Goal: Book appointment/travel/reservation

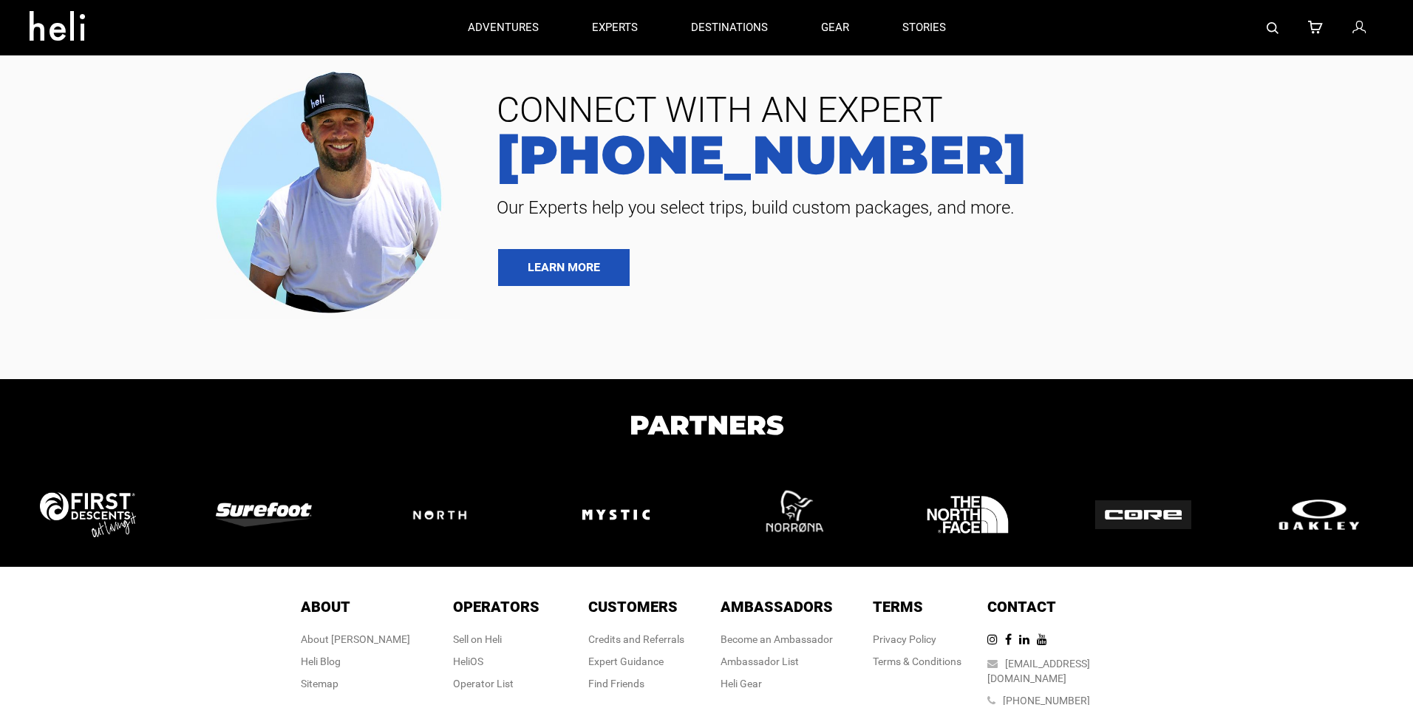
type input "Heli Skiing"
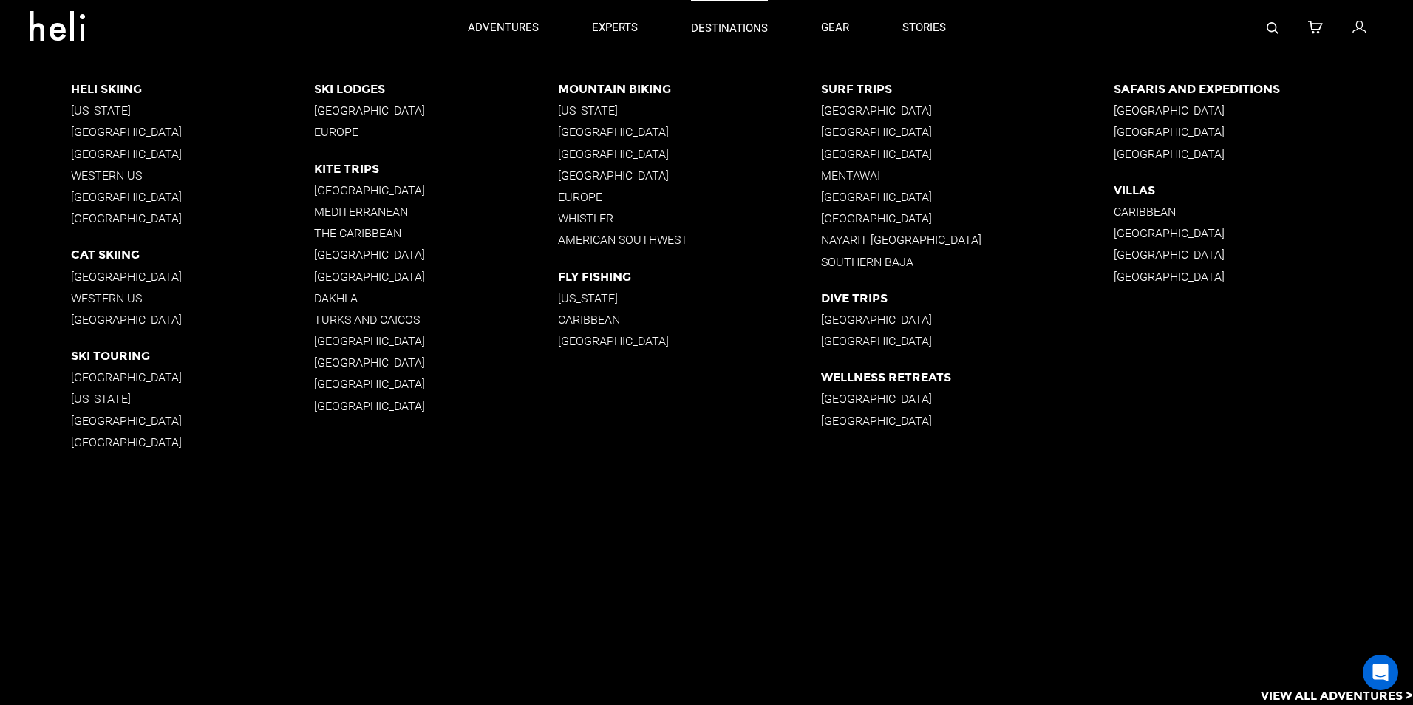
click at [741, 27] on p "destinations" at bounding box center [729, 29] width 77 height 16
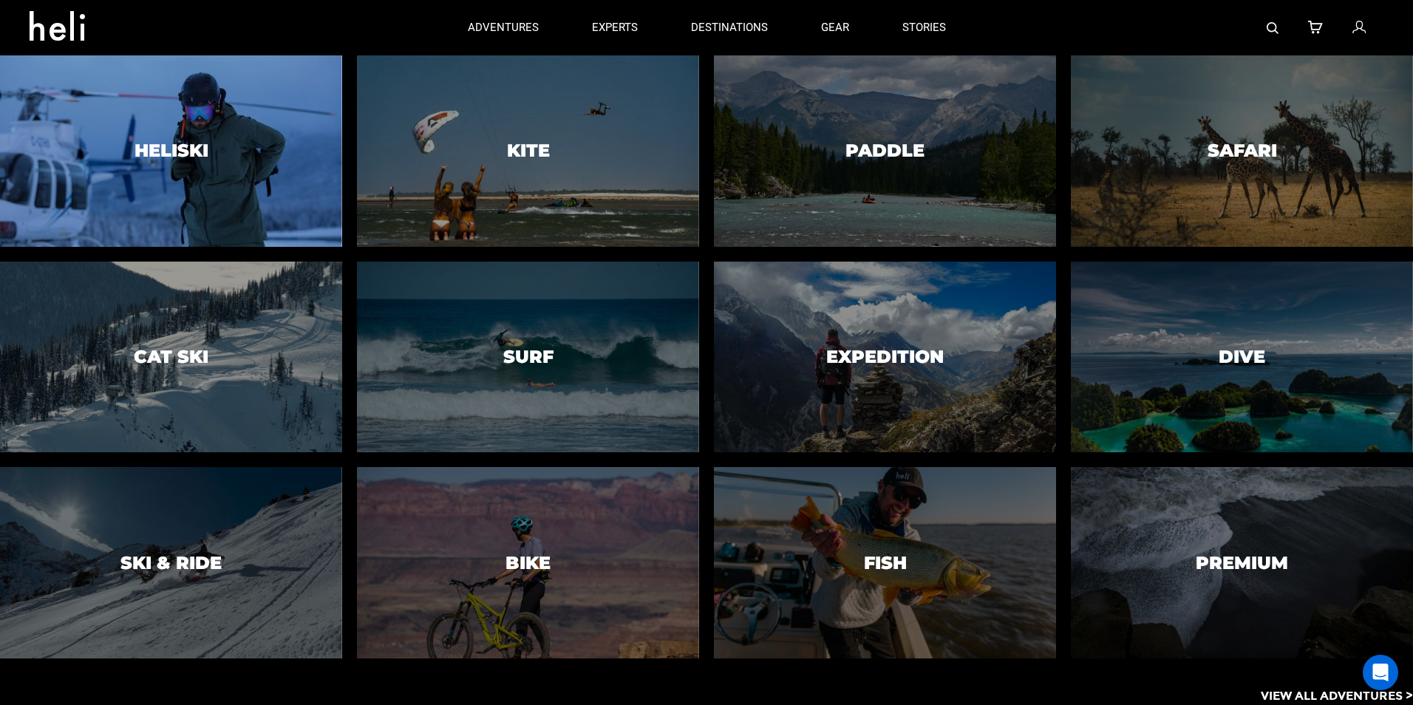
drag, startPoint x: 197, startPoint y: 177, endPoint x: 190, endPoint y: 173, distance: 7.6
click at [197, 172] on div at bounding box center [170, 150] width 349 height 195
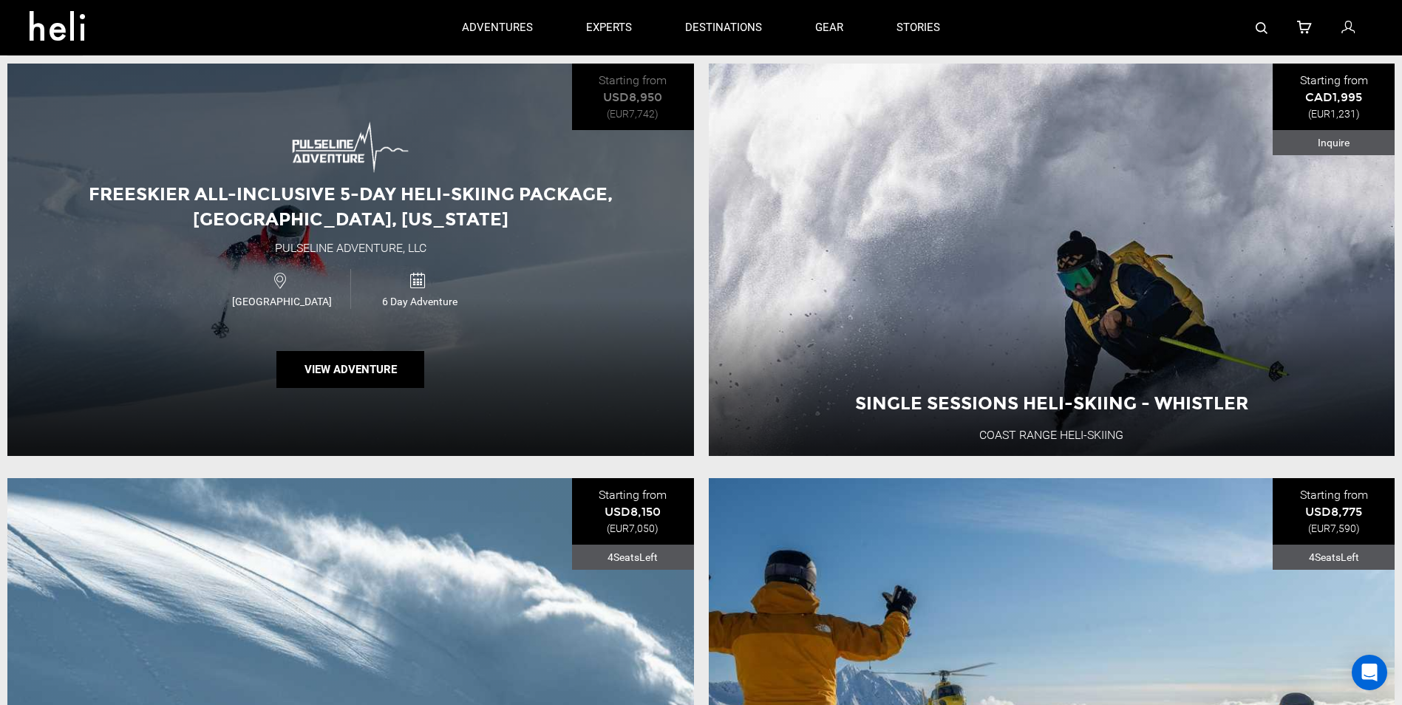
scroll to position [517, 0]
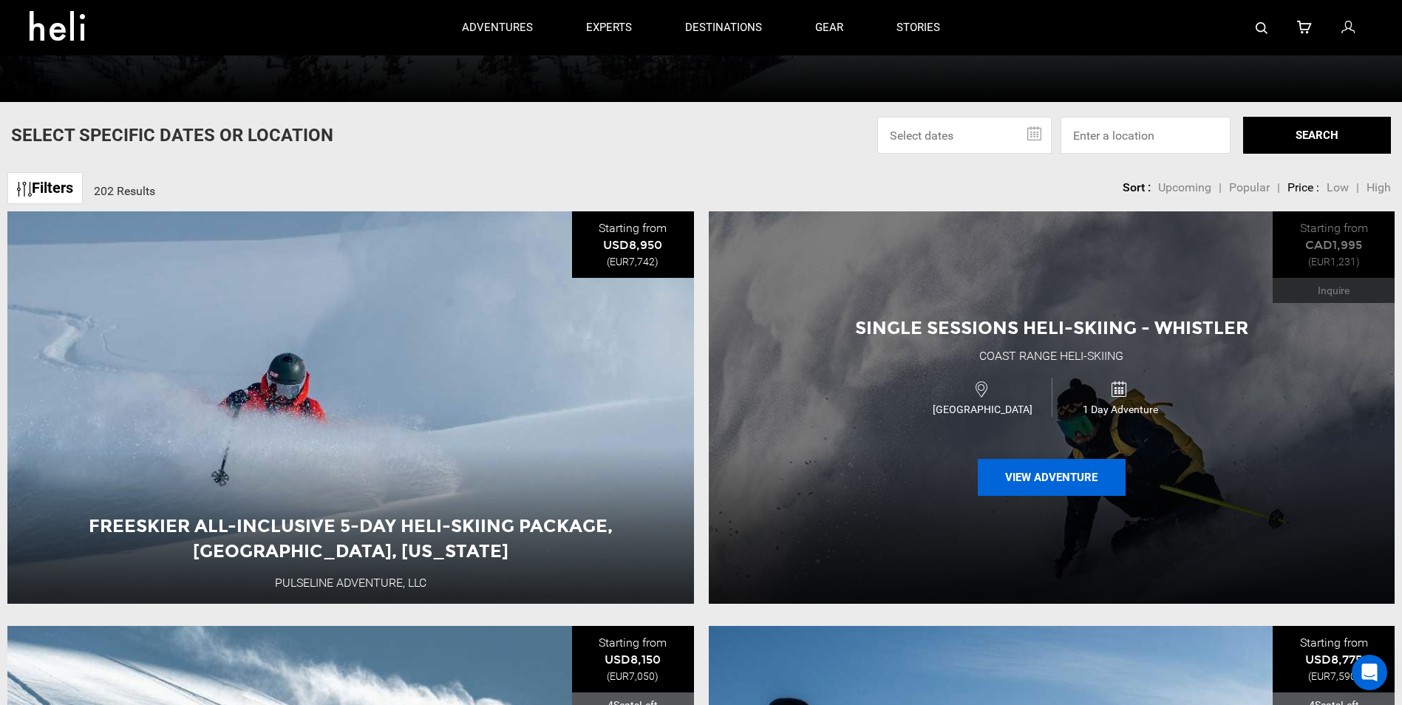
click at [1075, 477] on button "View Adventure" at bounding box center [1052, 477] width 148 height 37
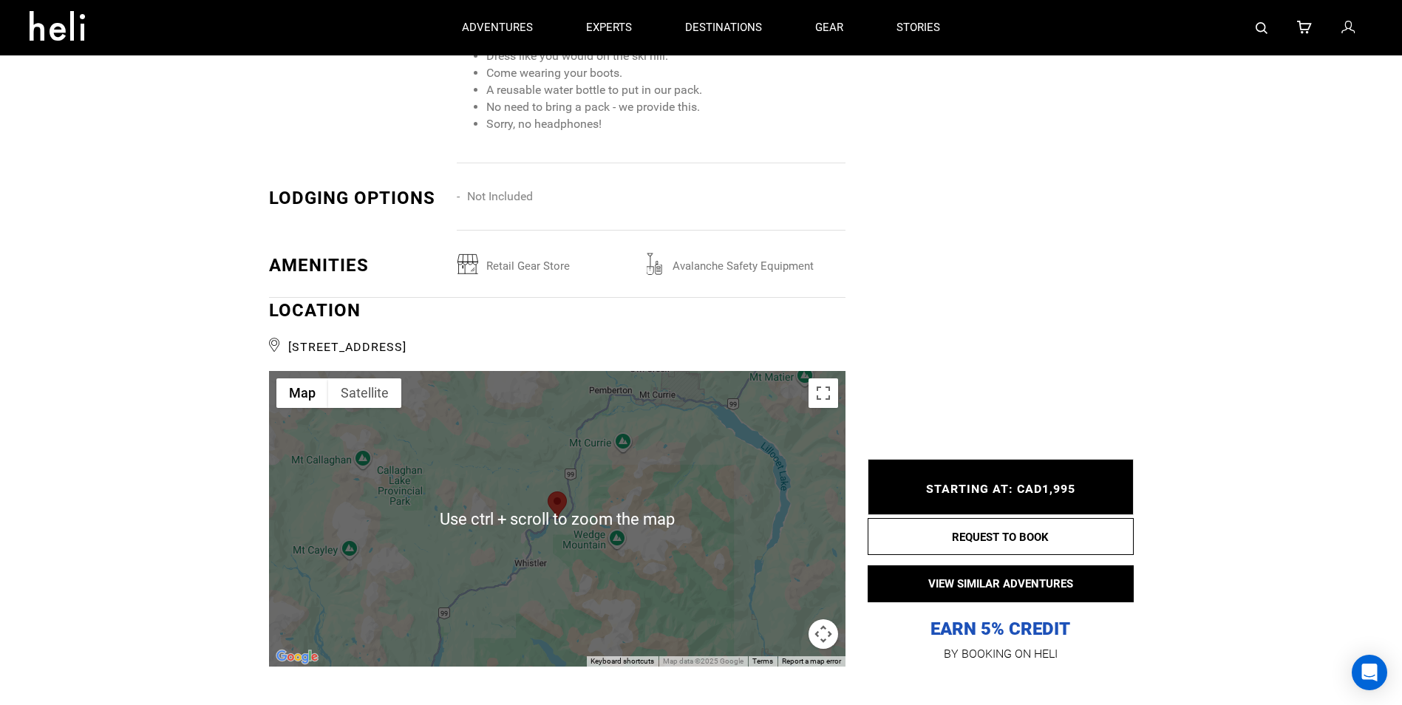
scroll to position [1626, 0]
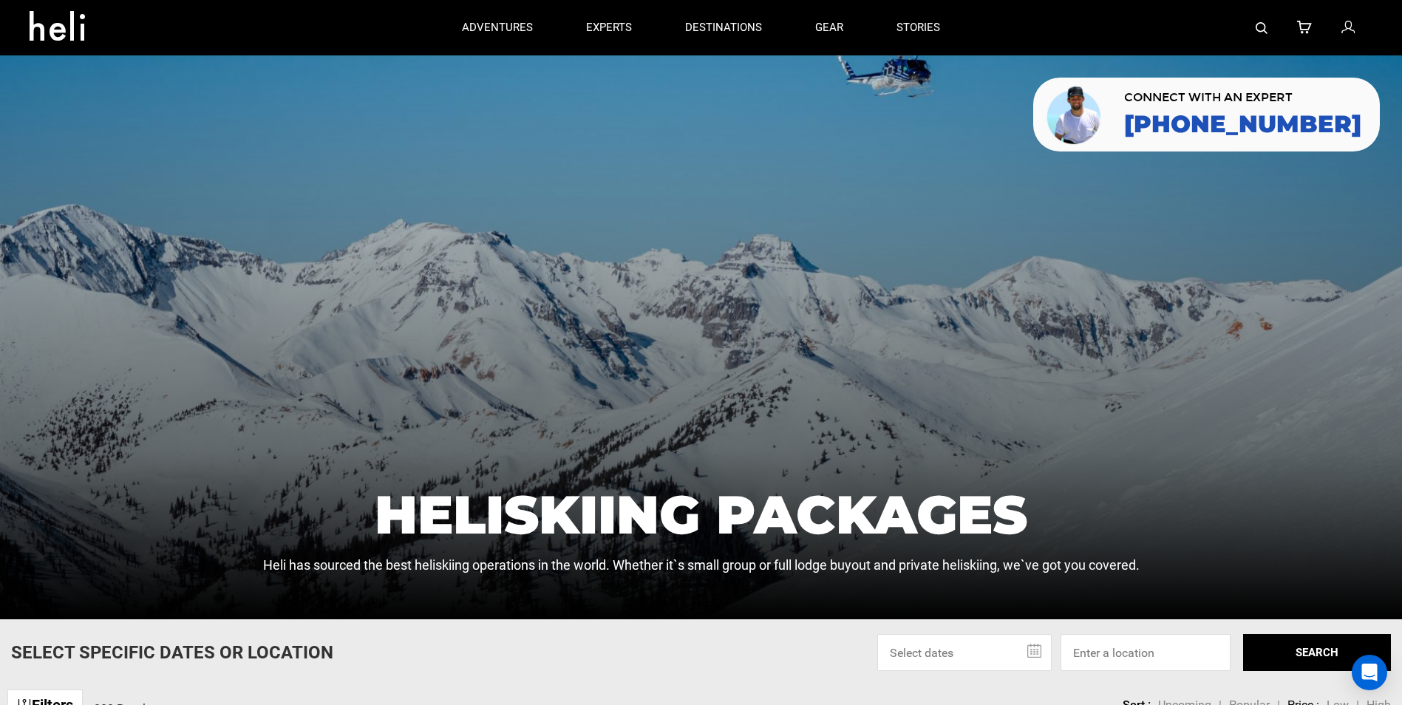
type input "Heli Skiing"
